Goal: Task Accomplishment & Management: Complete application form

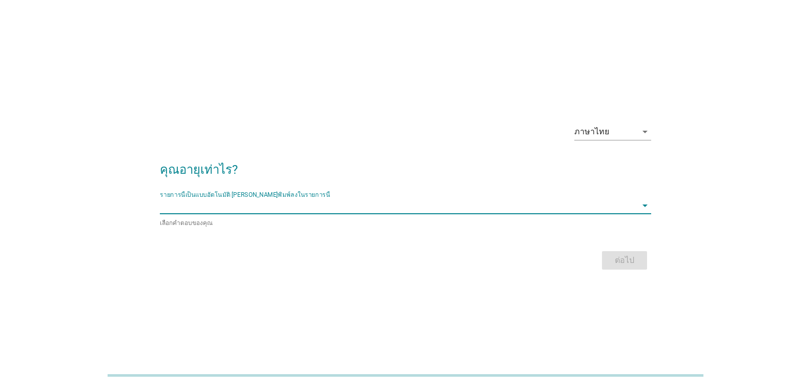
click at [401, 208] on input "รายการนี้เป็นแบบอัตโนมัติ คุณสามารถพิมพ์ลงในรายการนี้" at bounding box center [398, 205] width 477 height 16
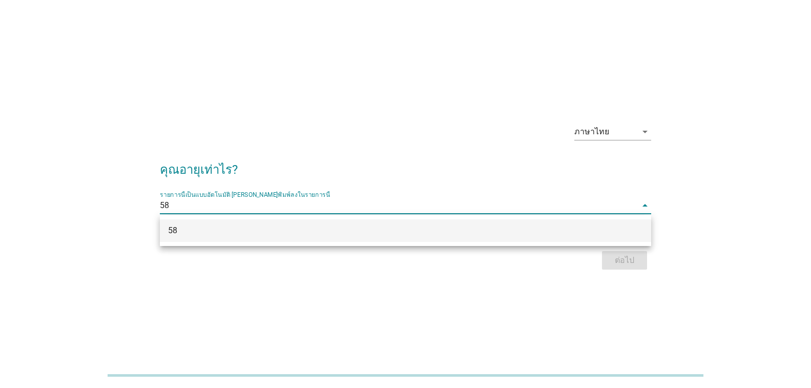
type input "58"
click at [547, 320] on div "ภาษาไทย arrow_drop_down คุณอายุเท่าไร? รายการนี้เป็นแบบอัตโนมัติ [PERSON_NAME]พ…" at bounding box center [405, 194] width 811 height 388
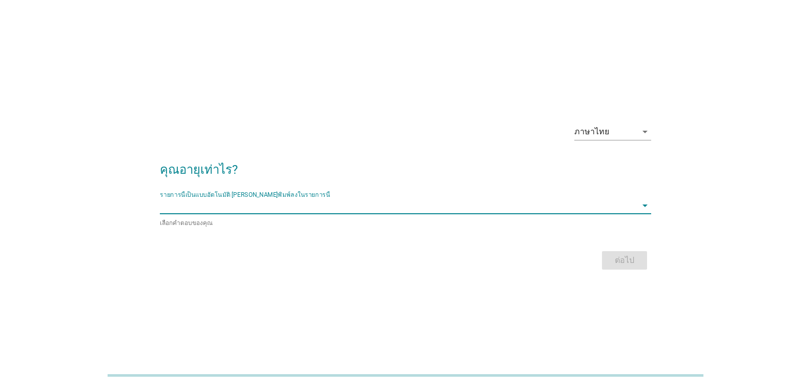
click at [182, 205] on input "รายการนี้เป็นแบบอัตโนมัติ คุณสามารถพิมพ์ลงในรายการนี้" at bounding box center [398, 205] width 477 height 16
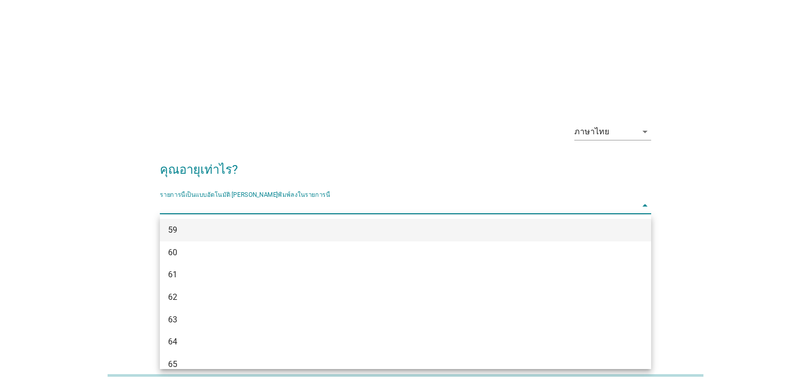
scroll to position [865, 0]
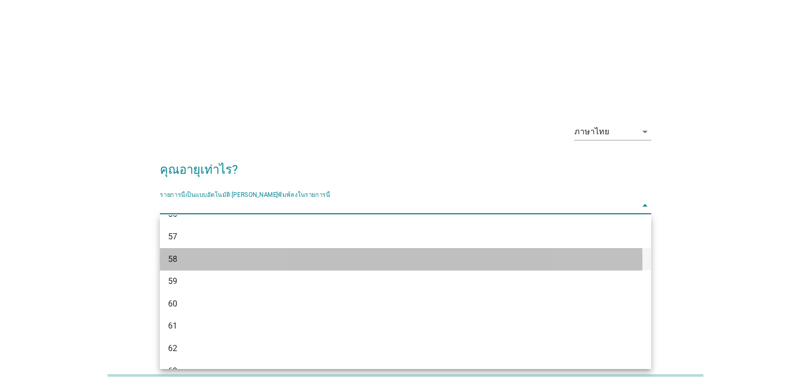
click at [169, 260] on div "58" at bounding box center [385, 259] width 435 height 12
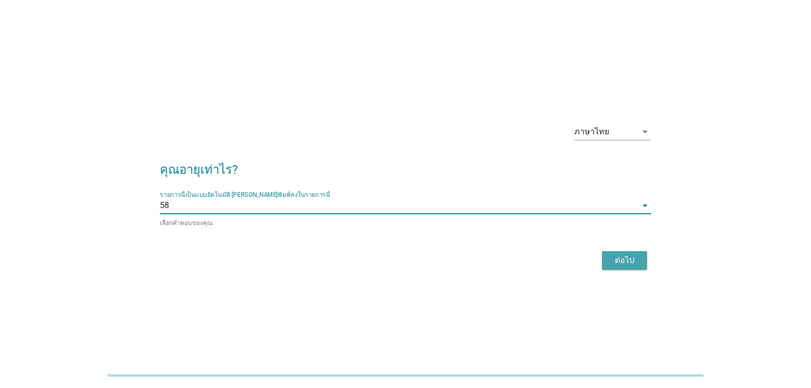
click at [628, 255] on div "ต่อไป" at bounding box center [624, 260] width 29 height 12
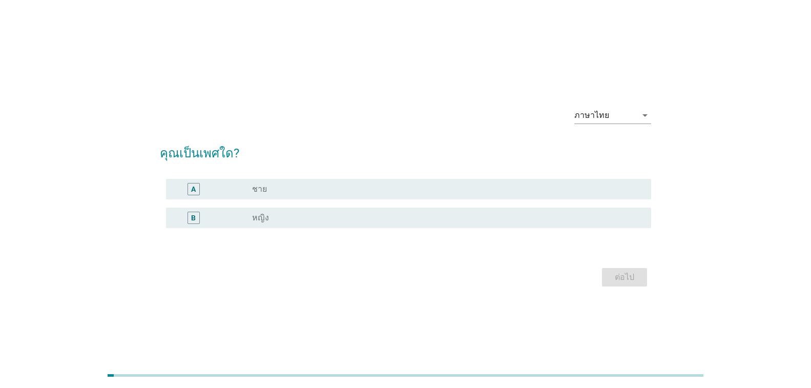
click at [192, 218] on div "B" at bounding box center [193, 217] width 5 height 11
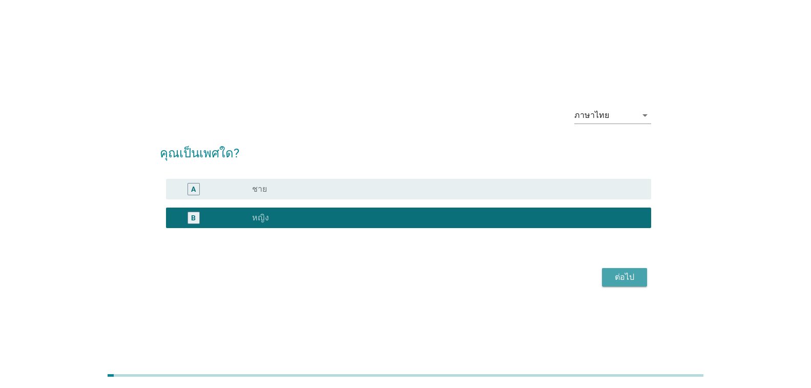
click at [624, 277] on div "ต่อไป" at bounding box center [624, 277] width 29 height 12
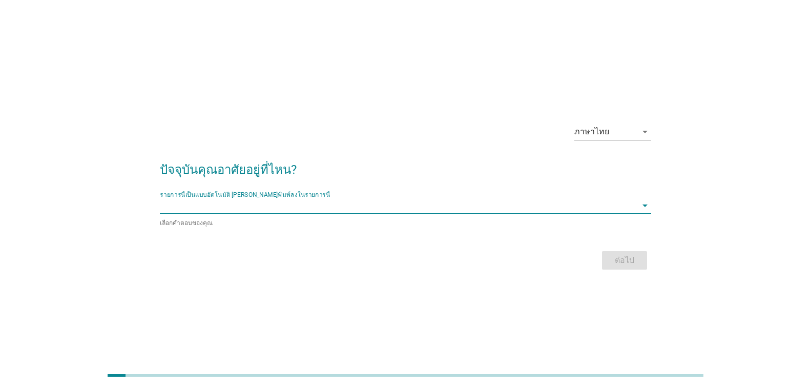
click at [176, 202] on input "รายการนี้เป็นแบบอัตโนมัติ คุณสามารถพิมพ์ลงในรายการนี้" at bounding box center [398, 205] width 477 height 16
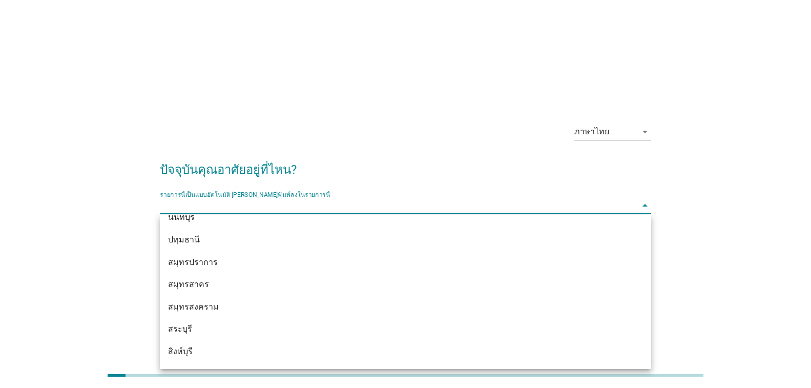
scroll to position [871, 0]
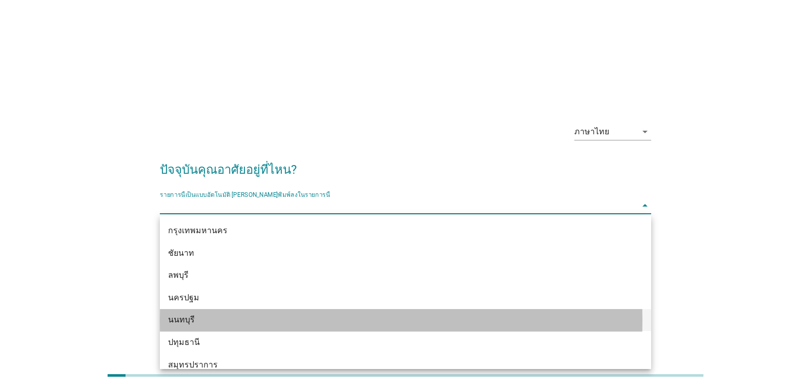
click at [201, 322] on div "นนทบุรี" at bounding box center [385, 320] width 435 height 12
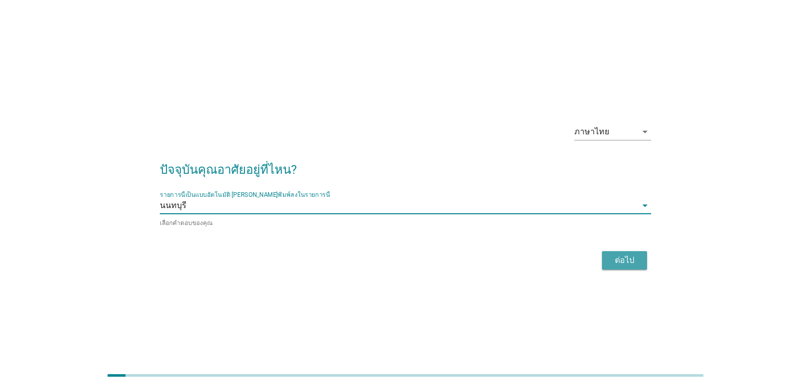
click at [624, 258] on div "ต่อไป" at bounding box center [624, 260] width 29 height 12
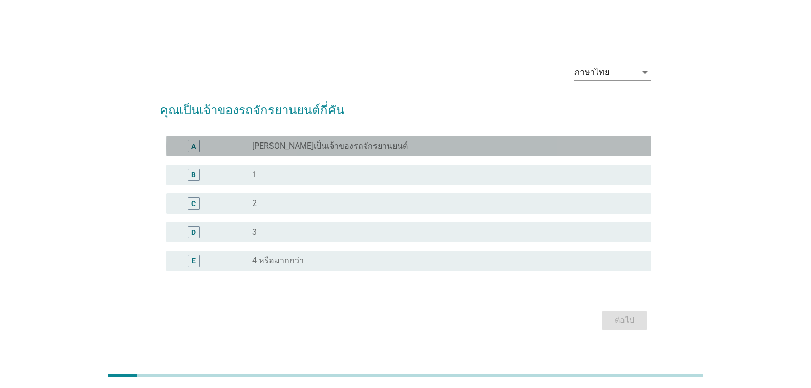
click at [193, 147] on div "A" at bounding box center [193, 145] width 5 height 11
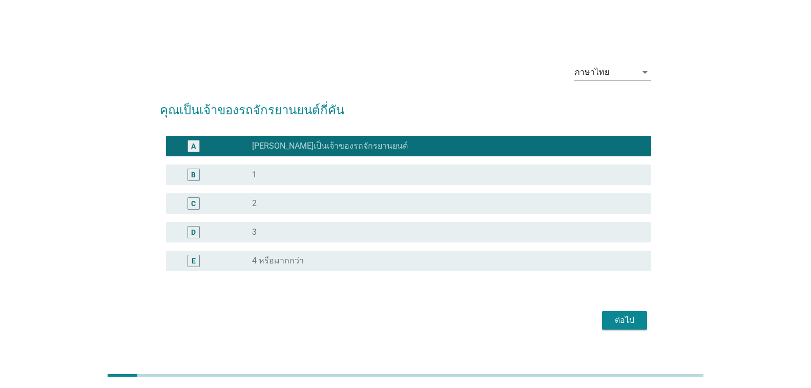
click at [631, 314] on div "ต่อไป" at bounding box center [624, 320] width 29 height 12
